Goal: Task Accomplishment & Management: Complete application form

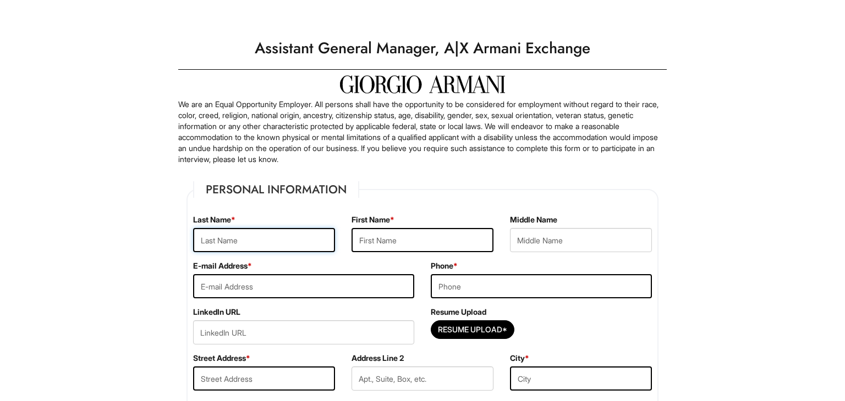
click at [217, 238] on input "text" at bounding box center [264, 240] width 142 height 24
type input "Long"
type input "[PERSON_NAME]"
type input "[EMAIL_ADDRESS][DOMAIN_NAME]"
type input "6207048285"
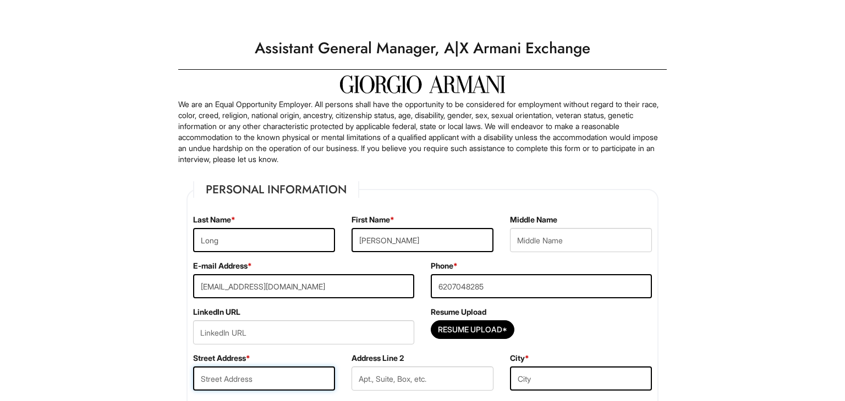
type input "1913 s [PERSON_NAME] ter"
type input "[GEOGRAPHIC_DATA]"
select select "KS"
type input "66762"
select select "[GEOGRAPHIC_DATA]"
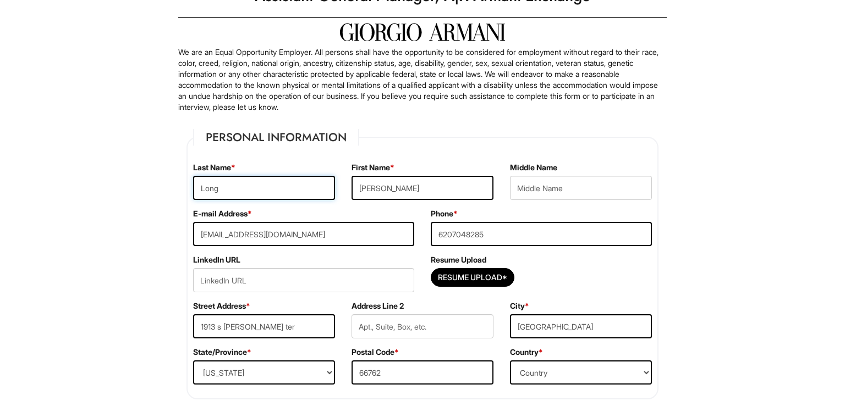
scroll to position [51, 0]
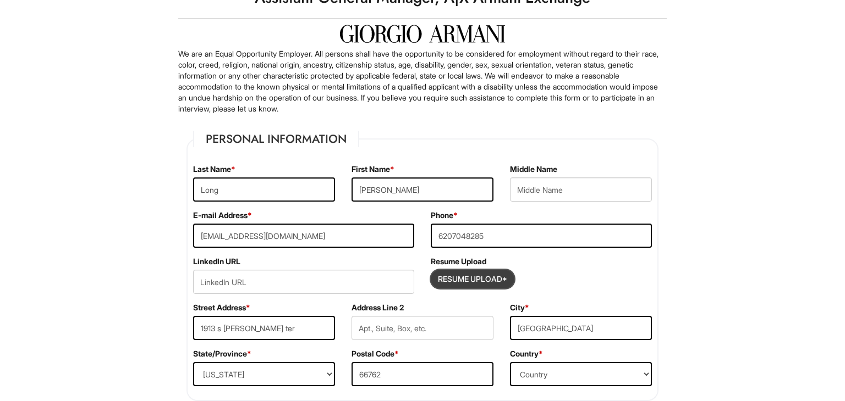
click at [448, 278] on input "Resume Upload*" at bounding box center [472, 280] width 82 height 18
type input "C:\fakepath\[PERSON_NAME] Hospitality .pdf"
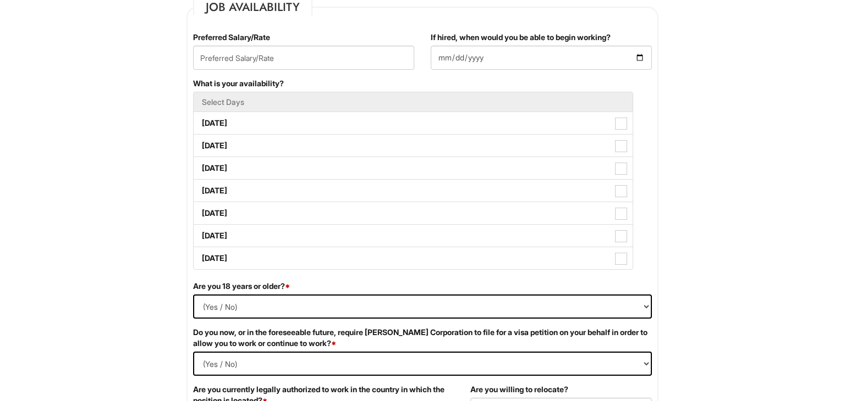
scroll to position [464, 0]
click at [240, 54] on input "text" at bounding box center [303, 58] width 221 height 24
type input "85000"
click at [432, 49] on input "If hired, when would you be able to begin working?" at bounding box center [541, 58] width 221 height 24
click at [637, 54] on input "If hired, when would you be able to begin working?" at bounding box center [541, 58] width 221 height 24
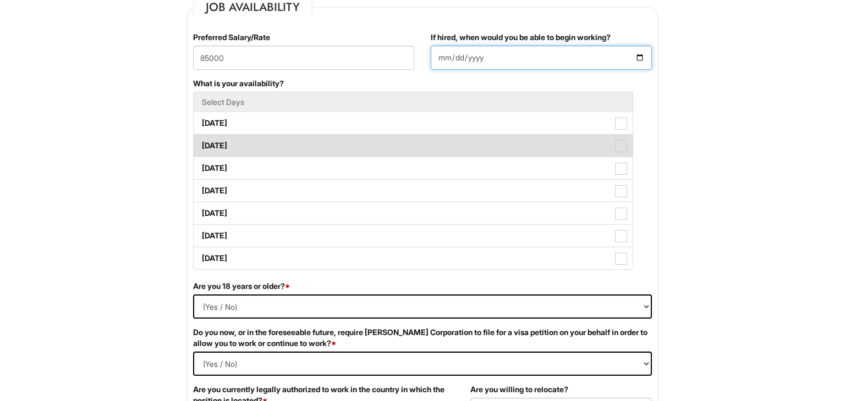
type input "[DATE]"
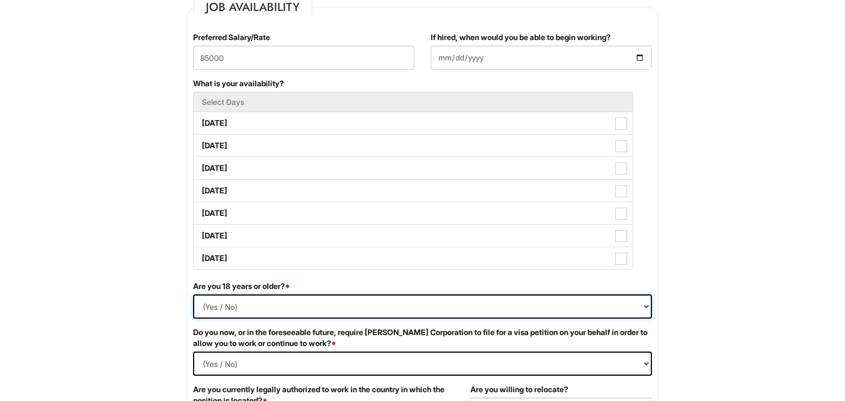
click at [263, 297] on select "(Yes / No) Yes No" at bounding box center [422, 307] width 459 height 24
select select "Yes"
click at [193, 295] on select "(Yes / No) Yes No" at bounding box center [422, 307] width 459 height 24
click at [210, 359] on Required "(Yes / No) Yes No" at bounding box center [422, 364] width 459 height 24
click at [193, 352] on Required "(Yes / No) Yes No" at bounding box center [422, 364] width 459 height 24
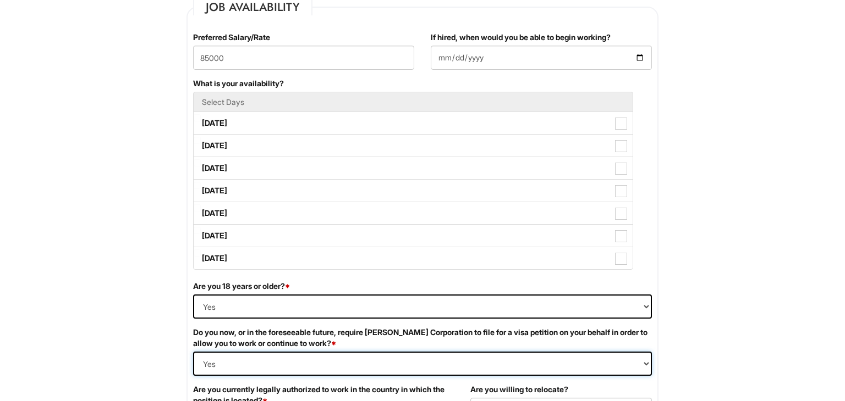
click at [232, 363] on Required "(Yes / No) Yes No" at bounding box center [422, 364] width 459 height 24
select Required "No"
click at [193, 352] on Required "(Yes / No) Yes No" at bounding box center [422, 364] width 459 height 24
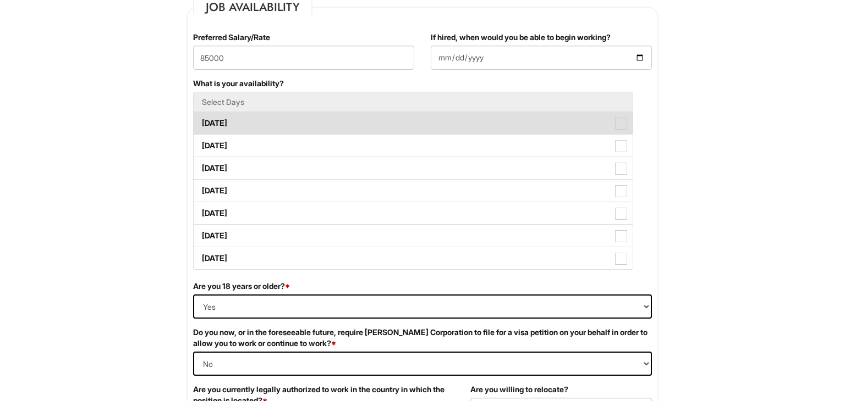
click at [254, 122] on label "[DATE]" at bounding box center [413, 123] width 439 height 22
click at [201, 122] on Available_Monday "[DATE]" at bounding box center [197, 117] width 7 height 7
checkbox Available_Monday "true"
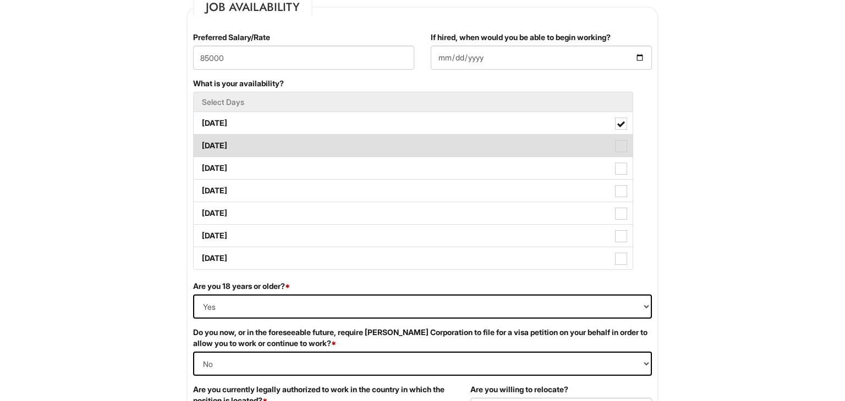
click at [257, 144] on label "[DATE]" at bounding box center [413, 146] width 439 height 22
click at [201, 144] on Available_Tuesday "[DATE]" at bounding box center [197, 140] width 7 height 7
checkbox Available_Tuesday "true"
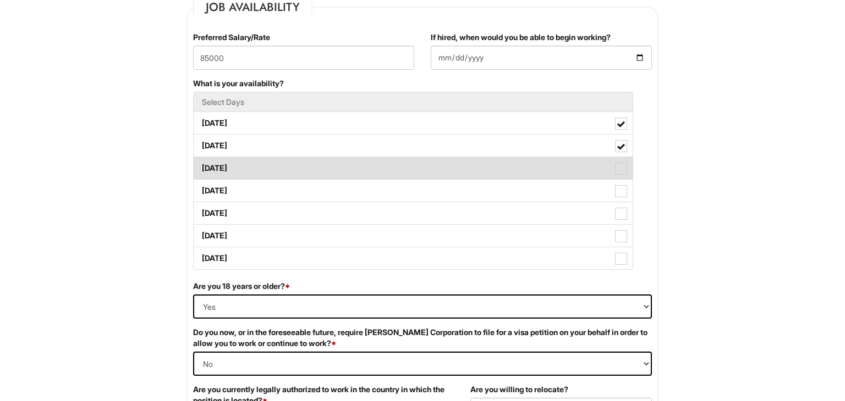
click at [256, 172] on label "[DATE]" at bounding box center [413, 168] width 439 height 22
click at [201, 167] on Available_Wednesday "[DATE]" at bounding box center [197, 162] width 7 height 7
checkbox Available_Wednesday "true"
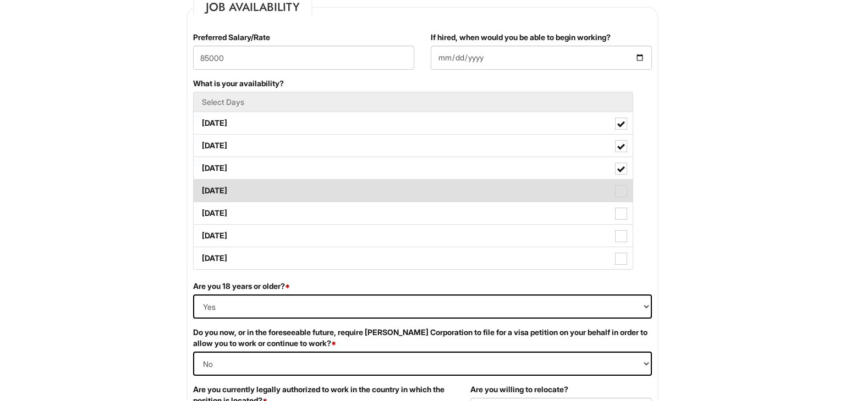
click at [255, 187] on label "[DATE]" at bounding box center [413, 191] width 439 height 22
click at [201, 187] on Available_Thursday "[DATE]" at bounding box center [197, 185] width 7 height 7
checkbox Available_Thursday "true"
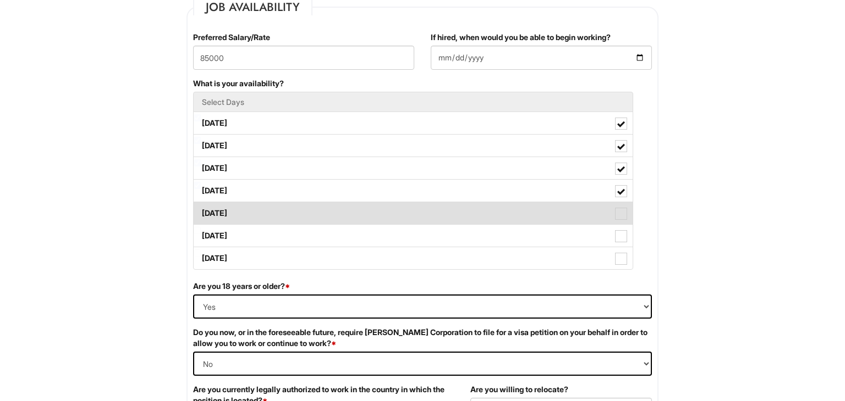
click at [247, 212] on label "[DATE]" at bounding box center [413, 213] width 439 height 22
click at [201, 212] on Available_Friday "[DATE]" at bounding box center [197, 208] width 7 height 7
checkbox Available_Friday "true"
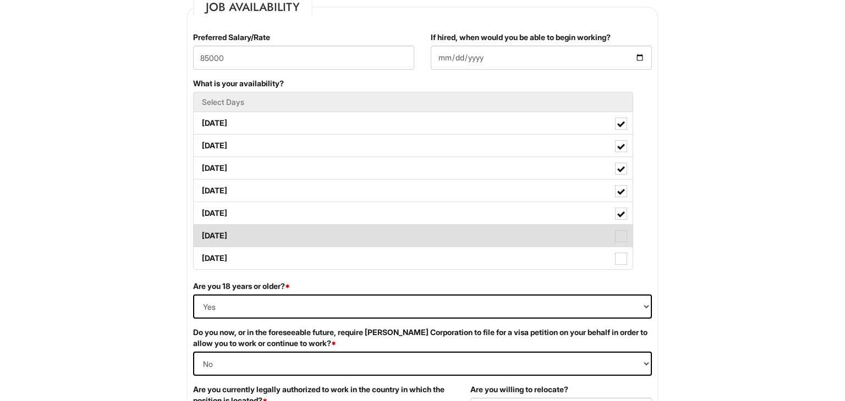
click at [247, 230] on label "[DATE]" at bounding box center [413, 236] width 439 height 22
click at [201, 230] on Available_Saturday "[DATE]" at bounding box center [197, 230] width 7 height 7
checkbox Available_Saturday "true"
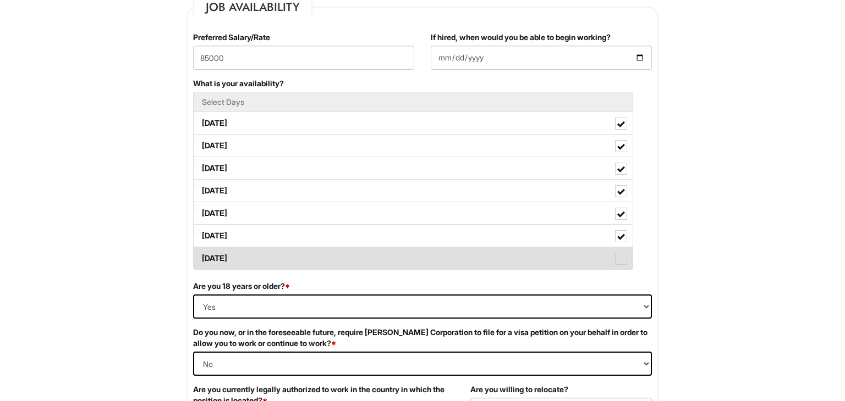
click at [246, 250] on label "[DATE]" at bounding box center [413, 258] width 439 height 22
click at [201, 250] on Available_Sunday "[DATE]" at bounding box center [197, 253] width 7 height 7
click at [246, 250] on label "[DATE]" at bounding box center [413, 258] width 439 height 22
click at [201, 250] on Available_Sunday "[DATE]" at bounding box center [197, 253] width 7 height 7
checkbox Available_Sunday "false"
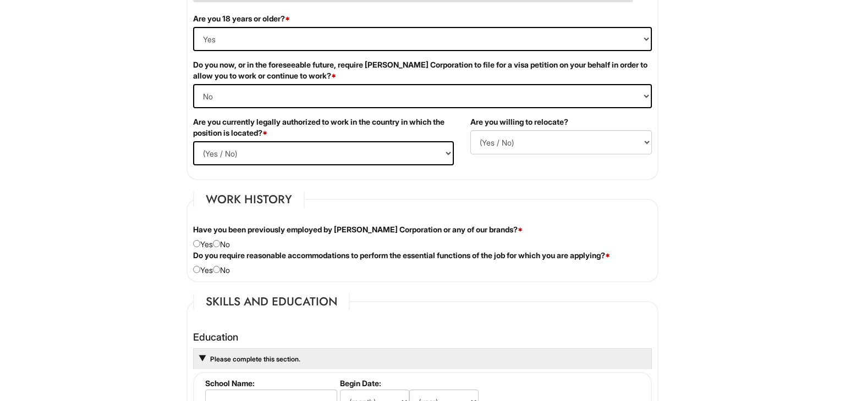
scroll to position [738, 0]
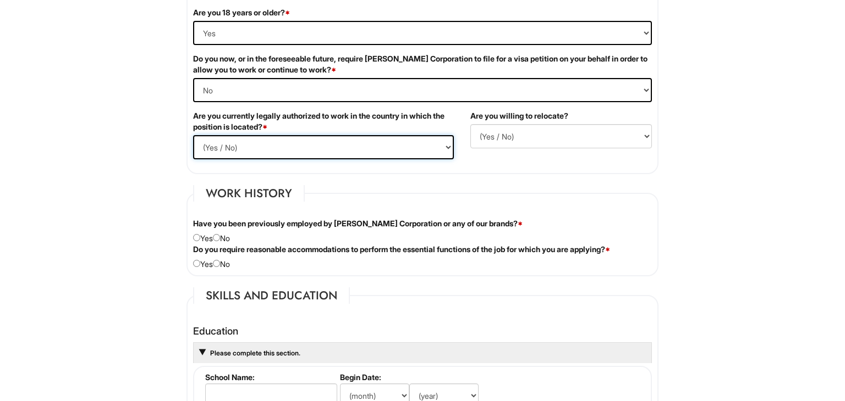
click at [214, 141] on select "(Yes / No) Yes No" at bounding box center [323, 147] width 261 height 24
select select "Yes"
click at [193, 135] on select "(Yes / No) Yes No" at bounding box center [323, 147] width 261 height 24
click at [490, 133] on select "(Yes / No) No Yes" at bounding box center [560, 136] width 181 height 24
select select "Y"
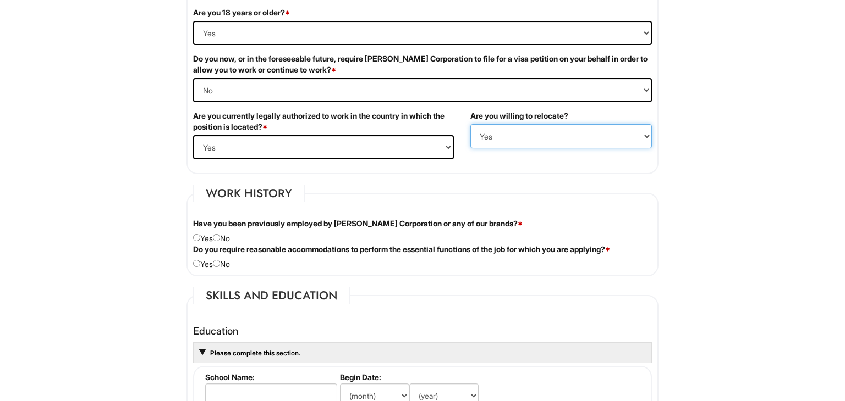
click at [470, 124] on select "(Yes / No) No Yes" at bounding box center [560, 136] width 181 height 24
click at [220, 237] on input "radio" at bounding box center [216, 237] width 7 height 7
radio input "true"
click at [224, 263] on div "Do you require reasonable accommodations to perform the essential functions of …" at bounding box center [422, 257] width 475 height 26
click at [217, 261] on input "radio" at bounding box center [216, 263] width 7 height 7
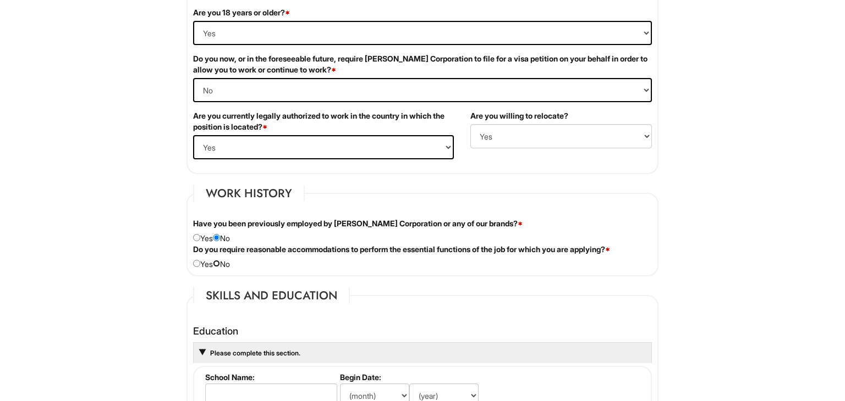
radio input "true"
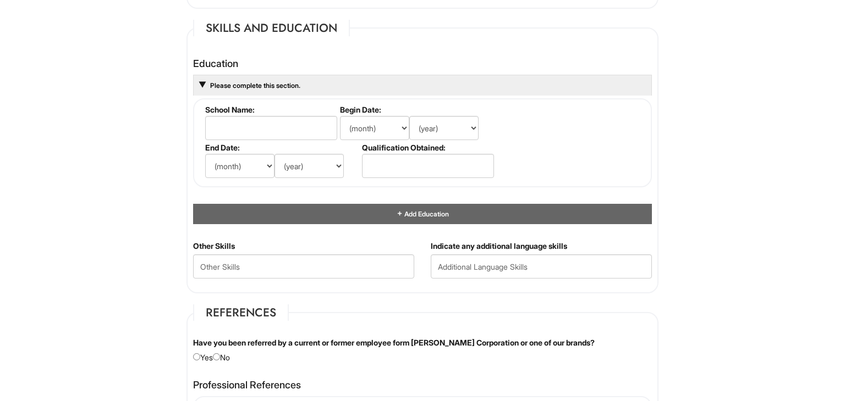
scroll to position [1007, 0]
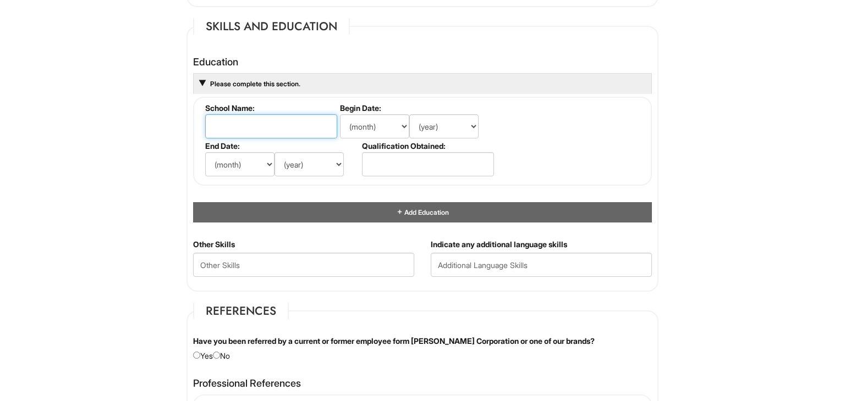
click at [238, 126] on input "text" at bounding box center [271, 126] width 132 height 24
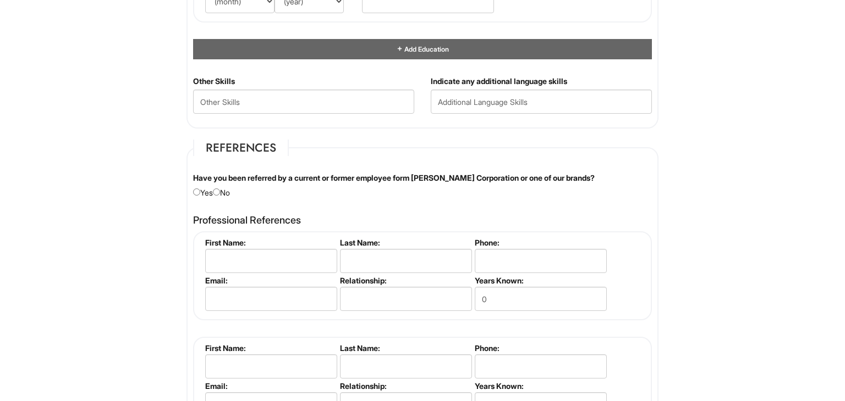
scroll to position [1186, 0]
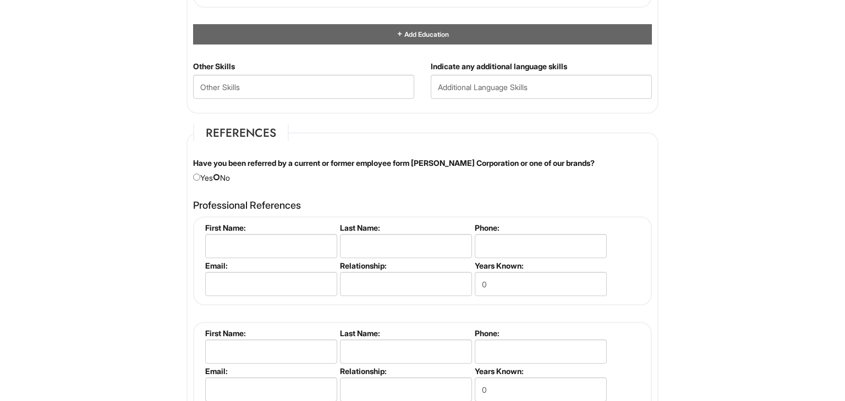
click at [219, 174] on input "radio" at bounding box center [216, 177] width 7 height 7
radio input "true"
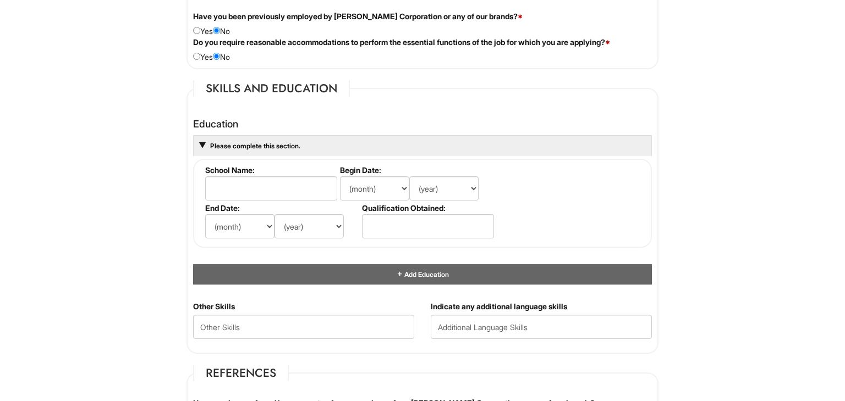
scroll to position [935, 0]
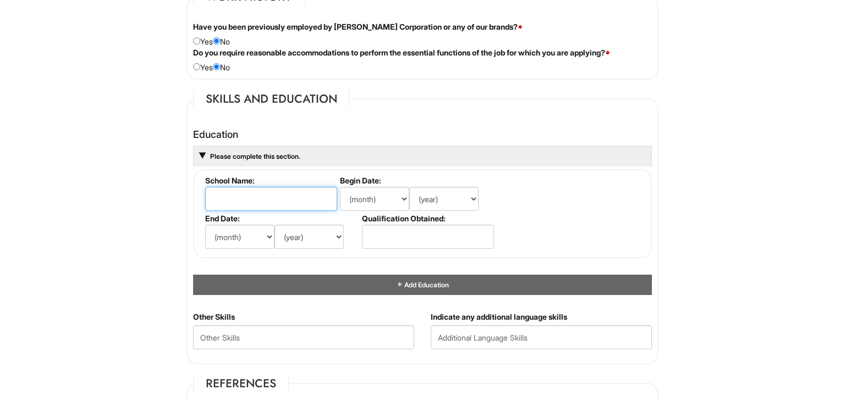
click at [230, 201] on input "text" at bounding box center [271, 199] width 132 height 24
type input "[GEOGRAPHIC_DATA]"
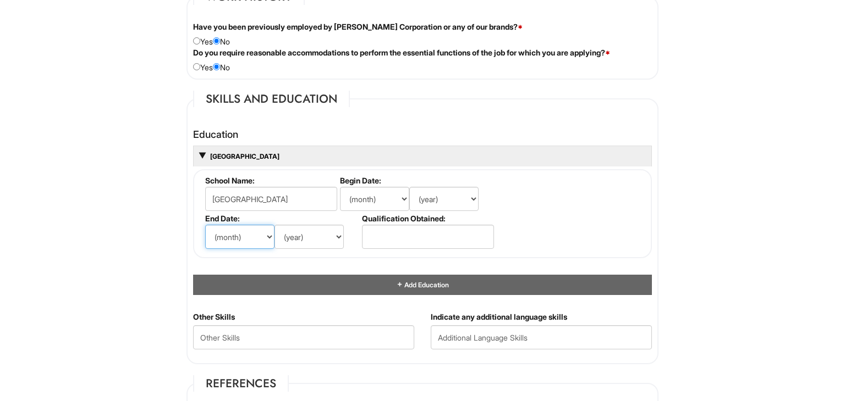
click at [263, 234] on select "(month) Jan Feb Mar Apr May Jun [DATE] Aug Sep Oct Nov Dec" at bounding box center [239, 237] width 69 height 24
select select "5"
click at [205, 225] on select "(month) Jan Feb Mar Apr May Jun [DATE] Aug Sep Oct Nov Dec" at bounding box center [239, 237] width 69 height 24
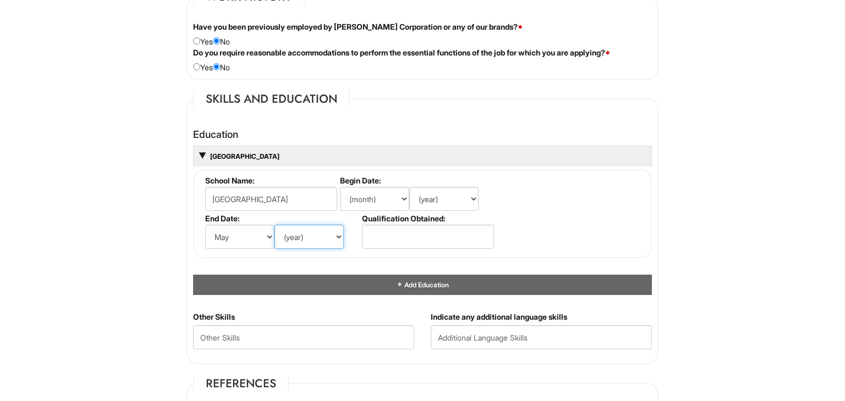
click at [327, 234] on select "(year) 2029 2028 2027 2026 2025 2024 2023 2022 2021 2020 2019 2018 2017 2016 20…" at bounding box center [308, 237] width 69 height 24
select select "2023"
click at [274, 225] on select "(year) 2029 2028 2027 2026 2025 2024 2023 2022 2021 2020 2019 2018 2017 2016 20…" at bounding box center [308, 237] width 69 height 24
click at [258, 154] on link "5/2023 [GEOGRAPHIC_DATA]" at bounding box center [255, 156] width 92 height 8
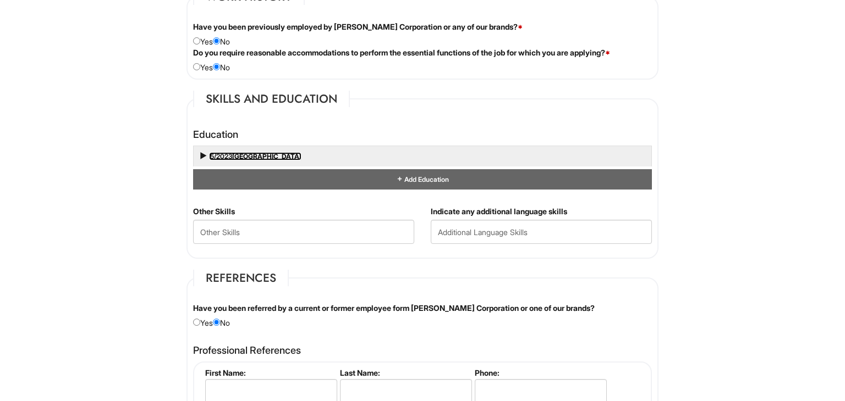
click at [258, 154] on link "5/2023 [GEOGRAPHIC_DATA]" at bounding box center [255, 156] width 92 height 8
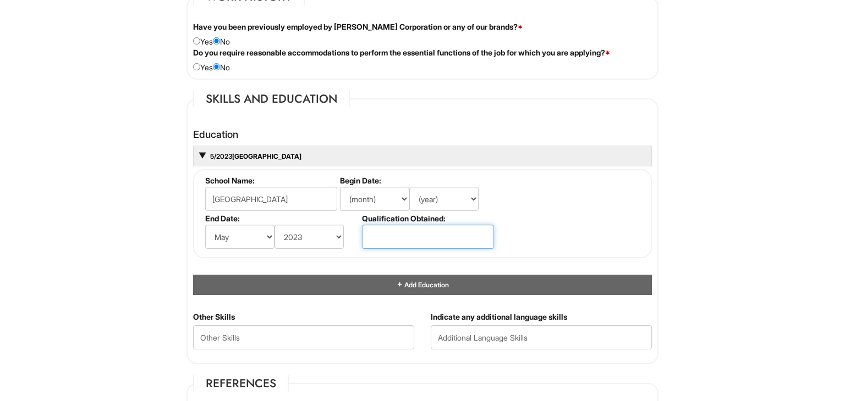
click at [448, 237] on input "text" at bounding box center [428, 237] width 132 height 24
click at [399, 234] on input "B.A. and B.S." at bounding box center [428, 237] width 132 height 24
click at [415, 234] on input "B.A. B.S." at bounding box center [428, 237] width 132 height 24
click at [383, 236] on input "B.A. B.S. M.A" at bounding box center [428, 237] width 132 height 24
click at [415, 238] on input "B.A. B.S. M.A" at bounding box center [428, 237] width 132 height 24
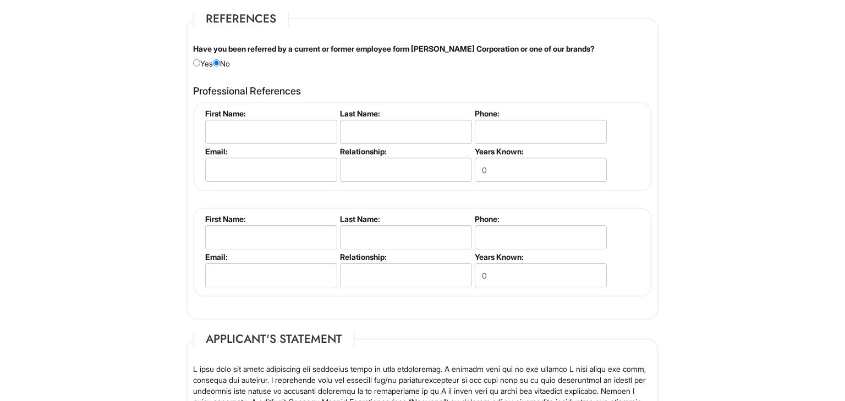
scroll to position [1302, 0]
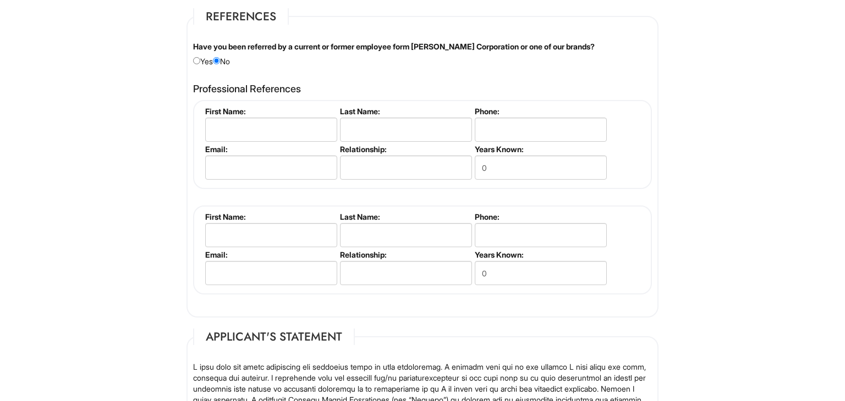
type input "B.A. B.S. M.S."
click at [250, 129] on input "text" at bounding box center [271, 130] width 132 height 24
click at [247, 128] on input "text" at bounding box center [271, 130] width 132 height 24
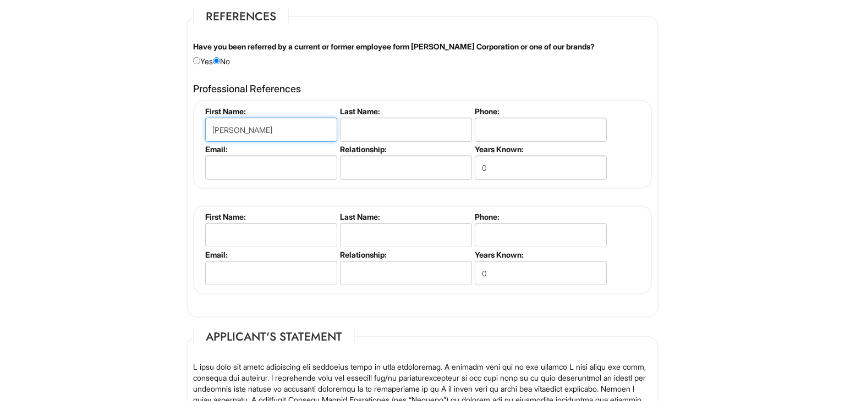
type input "[PERSON_NAME]"
click at [363, 130] on input "text" at bounding box center [406, 130] width 132 height 24
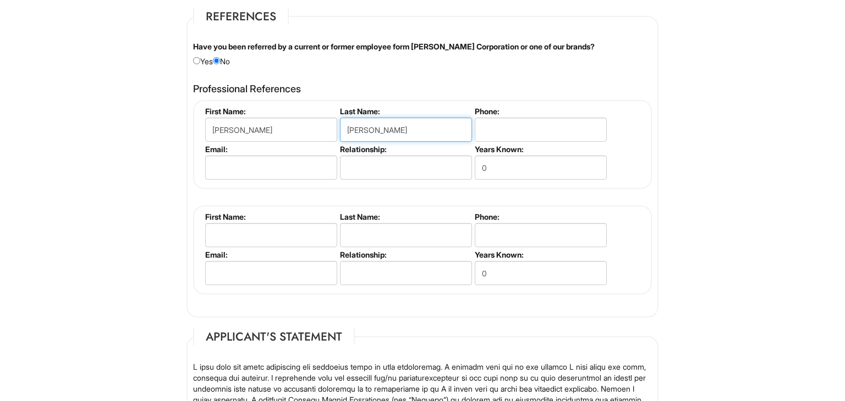
type input "[PERSON_NAME]"
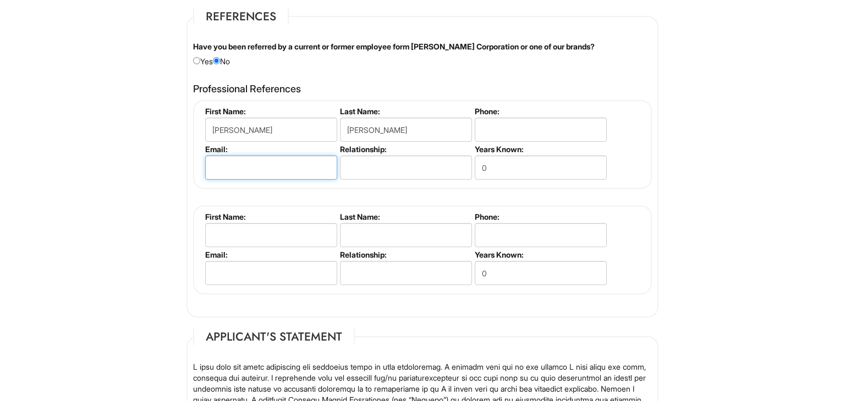
click at [230, 168] on input "email" at bounding box center [271, 168] width 132 height 24
click at [238, 169] on input "email" at bounding box center [271, 168] width 132 height 24
paste input ""[PERSON_NAME][EMAIL_ADDRESS][PERSON_NAME][DOMAIN_NAME] " <[PERSON_NAME][DOMAIN…"
type input "[PERSON_NAME][EMAIL_ADDRESS][PERSON_NAME][DOMAIN_NAME]"
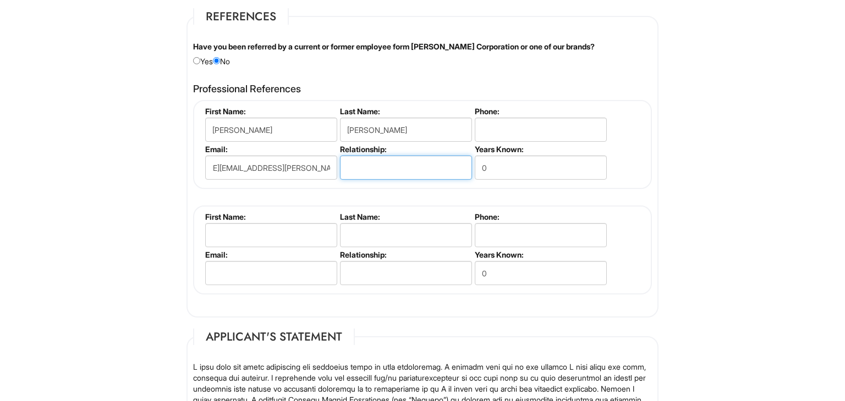
click at [362, 164] on input "text" at bounding box center [406, 168] width 132 height 24
click at [491, 165] on input "0" at bounding box center [541, 168] width 132 height 24
type input "0"
type input "5"
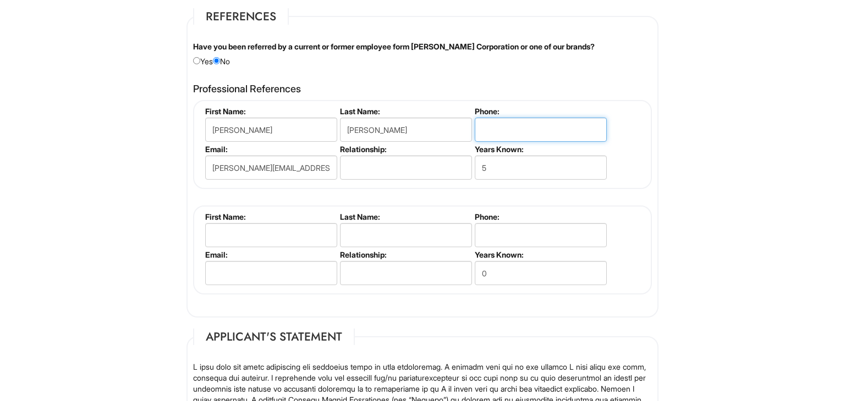
click at [505, 123] on input "tel" at bounding box center [541, 130] width 132 height 24
click at [480, 128] on input "7047596" at bounding box center [541, 130] width 132 height 24
type input "[PHONE_NUMBER]"
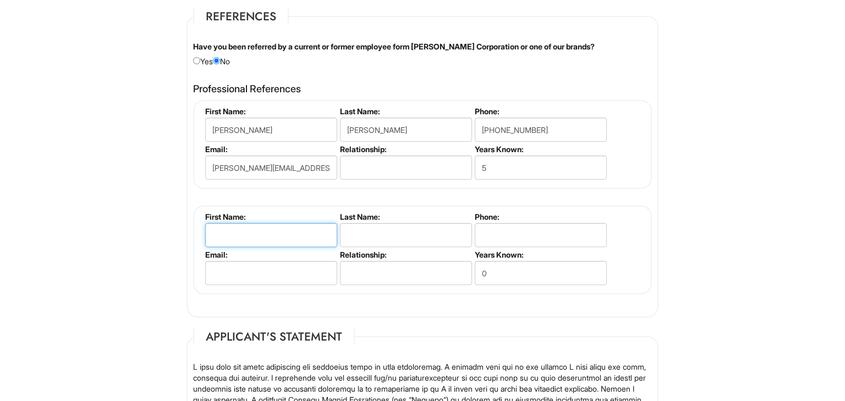
click at [265, 237] on input "text" at bounding box center [271, 235] width 132 height 24
type input "[PERSON_NAME]"
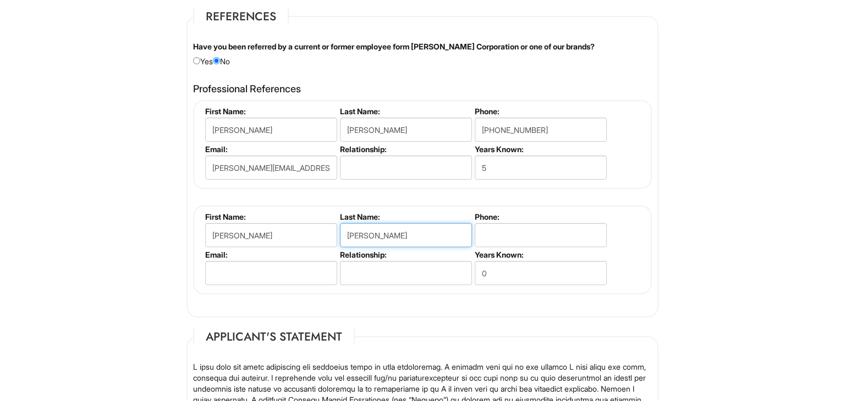
type input "[PERSON_NAME]"
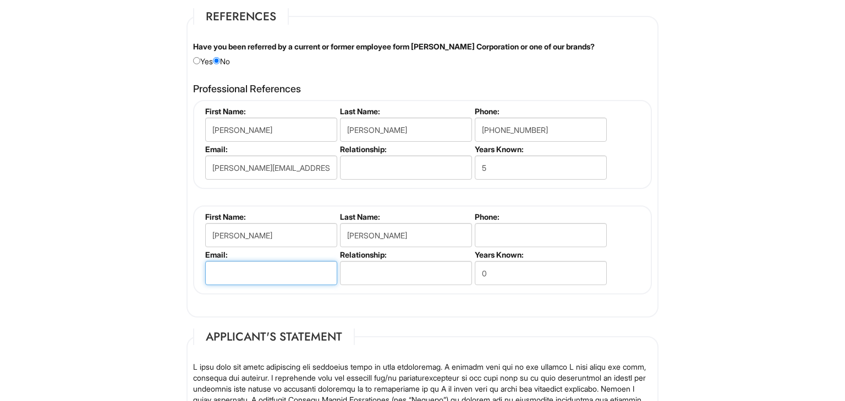
click at [221, 270] on input "email" at bounding box center [271, 273] width 132 height 24
click at [381, 271] on input "text" at bounding box center [406, 273] width 132 height 24
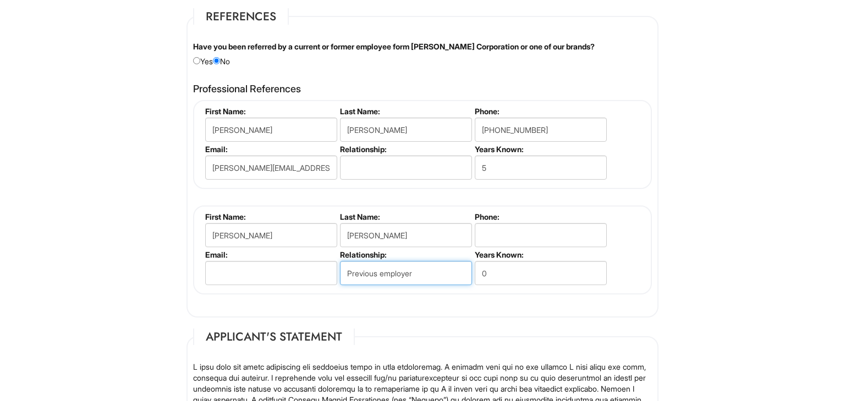
type input "Previous employer"
click at [492, 269] on input "0" at bounding box center [541, 273] width 132 height 24
type input "2"
type input "16"
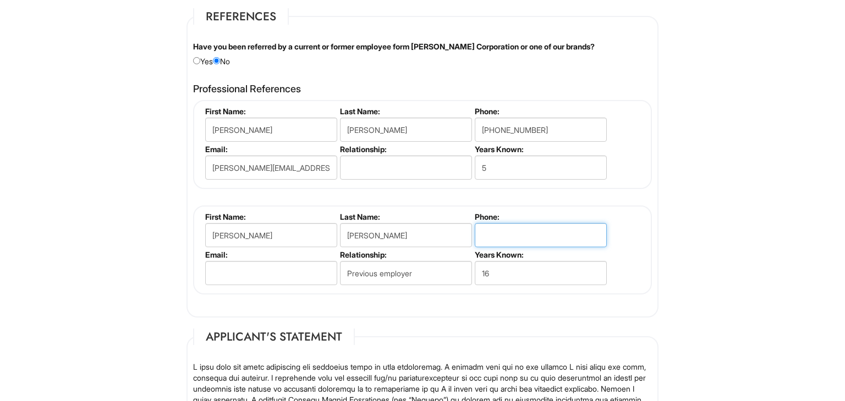
click at [512, 235] on input "tel" at bounding box center [541, 235] width 132 height 24
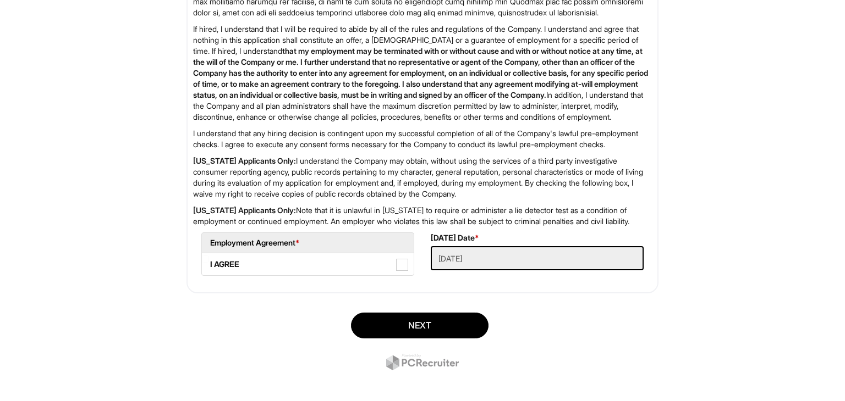
scroll to position [1751, 0]
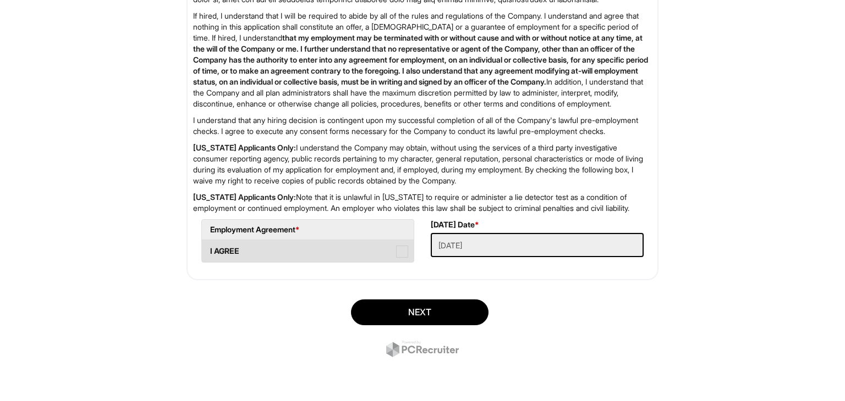
type input "[PHONE_NUMBER]"
click at [403, 258] on span at bounding box center [402, 252] width 12 height 12
click at [209, 250] on AGREE "I AGREE" at bounding box center [205, 246] width 7 height 7
checkbox AGREE "true"
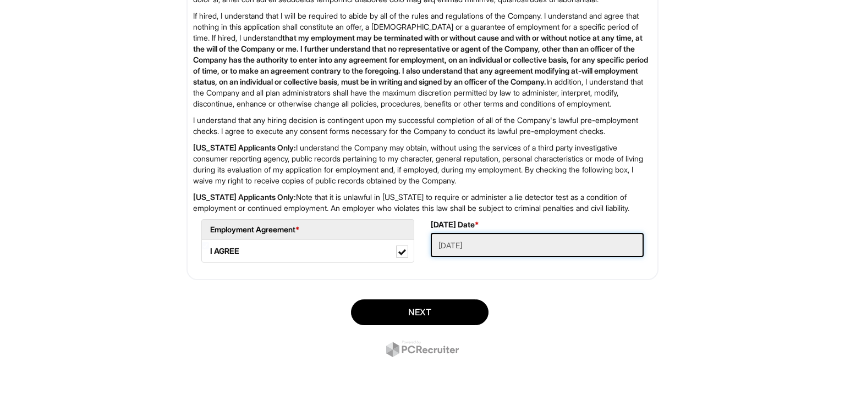
click at [463, 257] on Applied "[DATE]" at bounding box center [537, 245] width 213 height 24
click at [440, 326] on button "Next" at bounding box center [419, 313] width 137 height 26
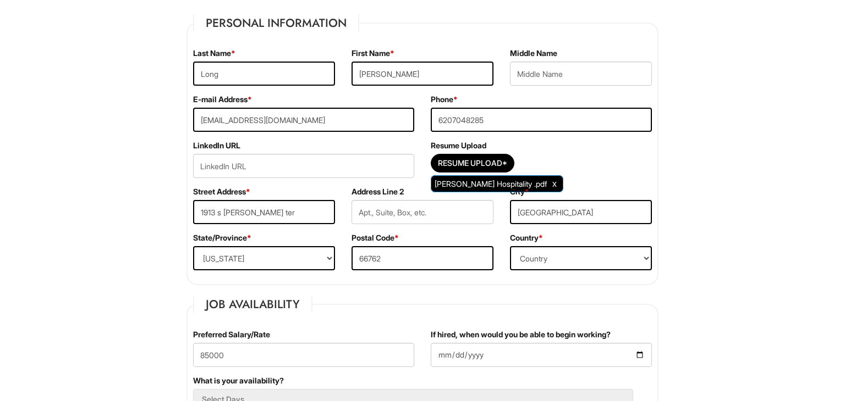
scroll to position [189, 0]
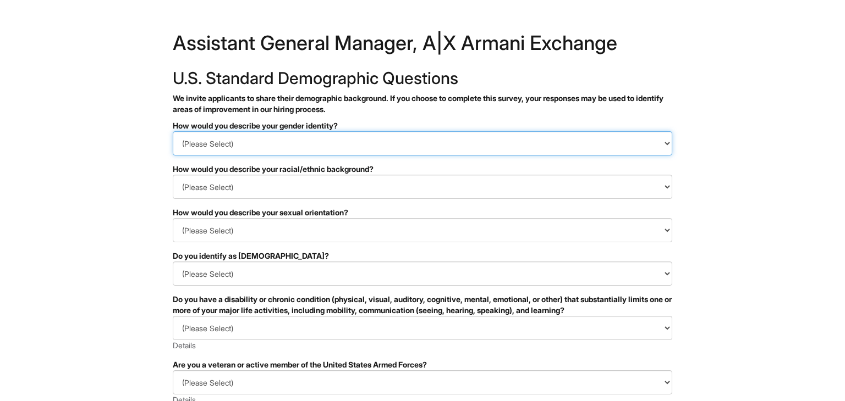
click at [658, 146] on select "(Please Select) Man Woman Non-binary I prefer to self-describe I don't wish to …" at bounding box center [422, 143] width 499 height 24
select select "Man"
click at [173, 131] on select "(Please Select) Man Woman Non-binary I prefer to self-describe I don't wish to …" at bounding box center [422, 143] width 499 height 24
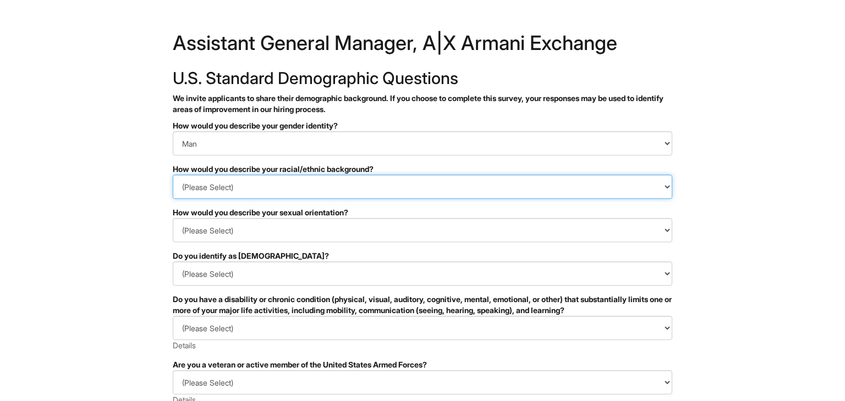
click at [200, 191] on select "(Please Select) Black or of African descent East Asian Hispanic, Latinx or of S…" at bounding box center [422, 187] width 499 height 24
select select "White or European"
click at [173, 175] on select "(Please Select) Black or of African descent East Asian Hispanic, Latinx or of S…" at bounding box center [422, 187] width 499 height 24
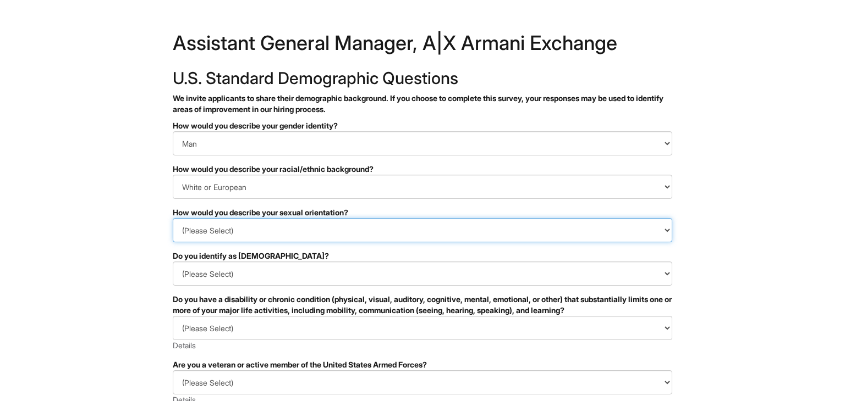
click at [230, 233] on select "(Please Select) Asexual Bisexual and/or pansexual Gay Heterosexual Lesbian Quee…" at bounding box center [422, 230] width 499 height 24
select select "Heterosexual"
click at [173, 218] on select "(Please Select) Asexual Bisexual and/or pansexual Gay Heterosexual Lesbian Quee…" at bounding box center [422, 230] width 499 height 24
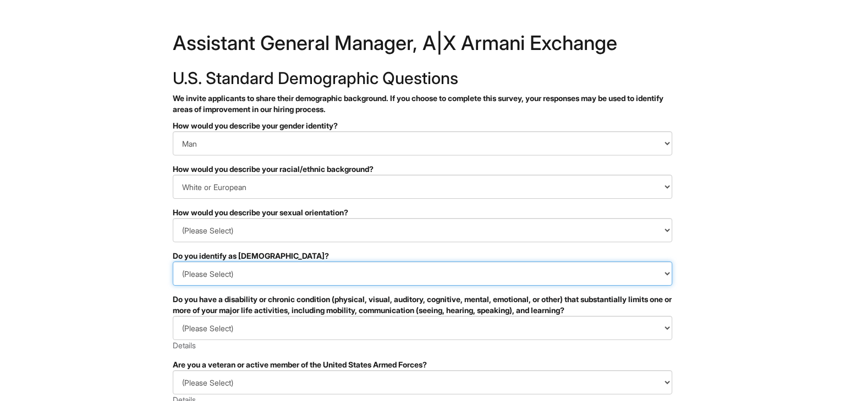
click at [223, 273] on select "(Please Select) Yes No I prefer to self-describe I don't wish to answer" at bounding box center [422, 274] width 499 height 24
select select "No"
click at [173, 262] on select "(Please Select) Yes No I prefer to self-describe I don't wish to answer" at bounding box center [422, 274] width 499 height 24
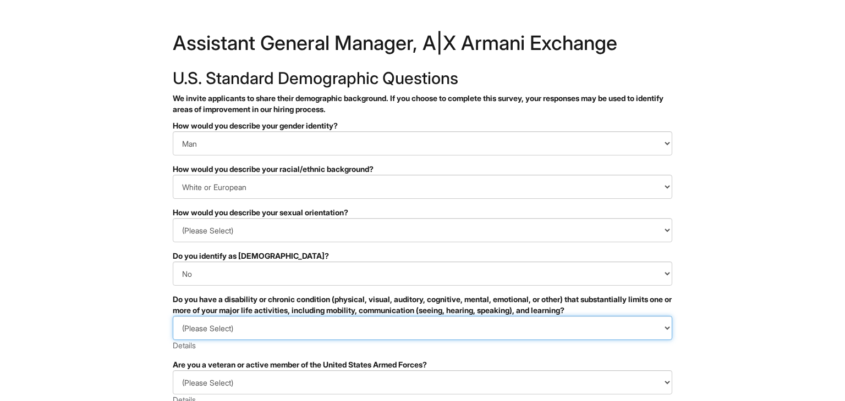
click at [210, 331] on select "(Please Select) YES, I HAVE A DISABILITY (or previously had a disability) NO, I…" at bounding box center [422, 328] width 499 height 24
select select "YES, I HAVE A DISABILITY (or previously had a disability)"
click at [173, 316] on select "(Please Select) YES, I HAVE A DISABILITY (or previously had a disability) NO, I…" at bounding box center [422, 328] width 499 height 24
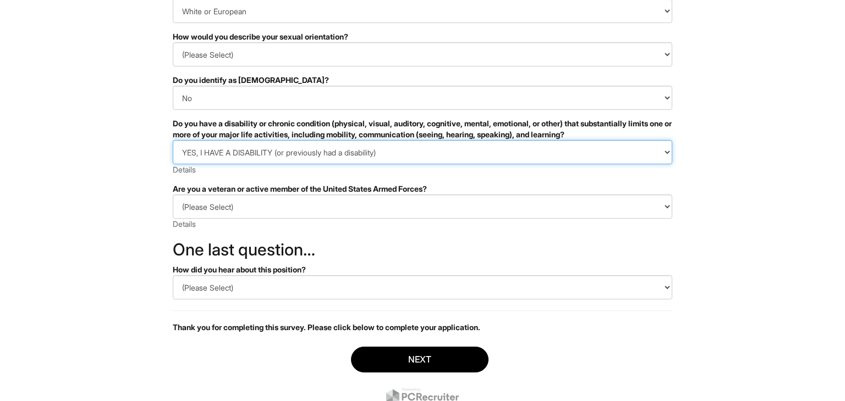
scroll to position [176, 0]
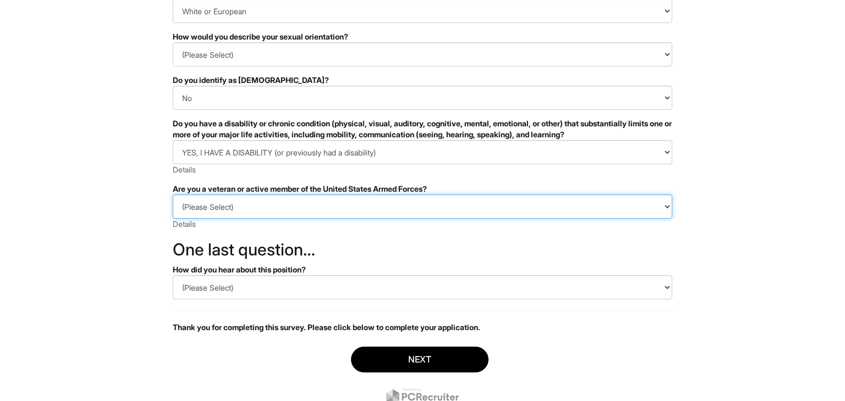
click at [244, 210] on select "(Please Select) I IDENTIFY AS ONE OR MORE OF THE CLASSIFICATIONS OF PROTECTED V…" at bounding box center [422, 207] width 499 height 24
select select "I AM NOT A PROTECTED VETERAN"
click at [173, 195] on select "(Please Select) I IDENTIFY AS ONE OR MORE OF THE CLASSIFICATIONS OF PROTECTED V…" at bounding box center [422, 207] width 499 height 24
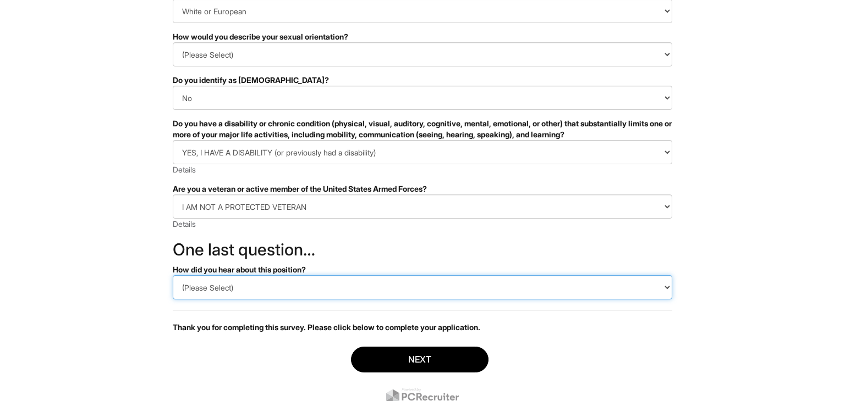
click at [246, 288] on select "(Please Select) CareerBuilder Indeed LinkedIn Monster Referral Other" at bounding box center [422, 287] width 499 height 24
select select "LinkedIn"
click at [173, 275] on select "(Please Select) CareerBuilder Indeed LinkedIn Monster Referral Other" at bounding box center [422, 287] width 499 height 24
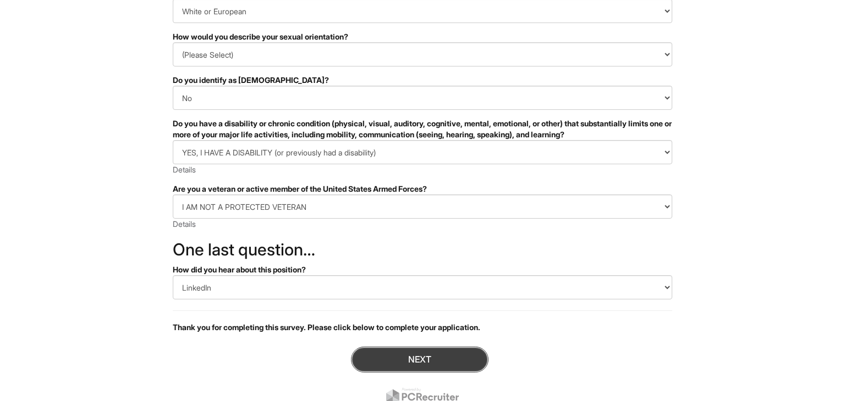
click at [408, 353] on button "Next" at bounding box center [419, 360] width 137 height 26
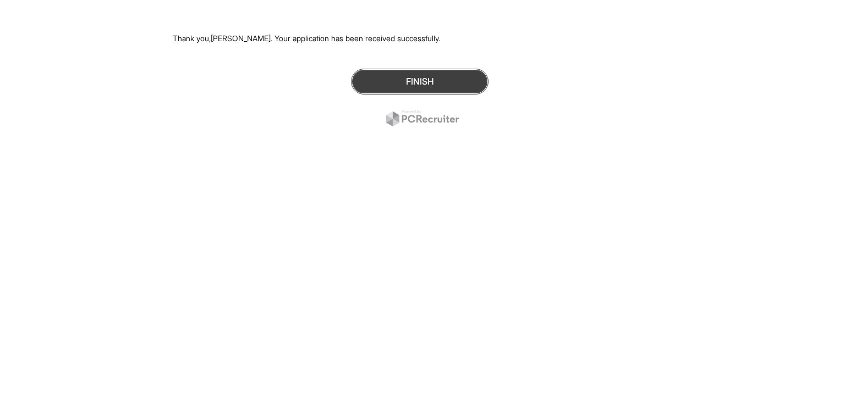
click at [417, 85] on button "Finish" at bounding box center [419, 82] width 137 height 26
